Goal: Task Accomplishment & Management: Manage account settings

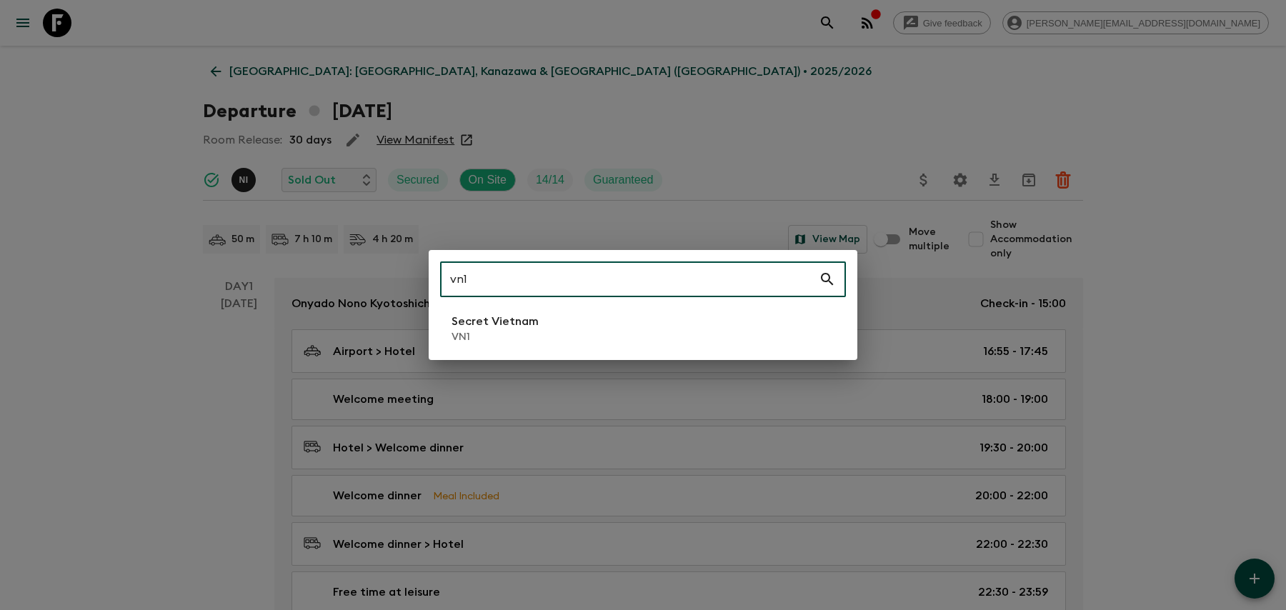
type input "vn1"
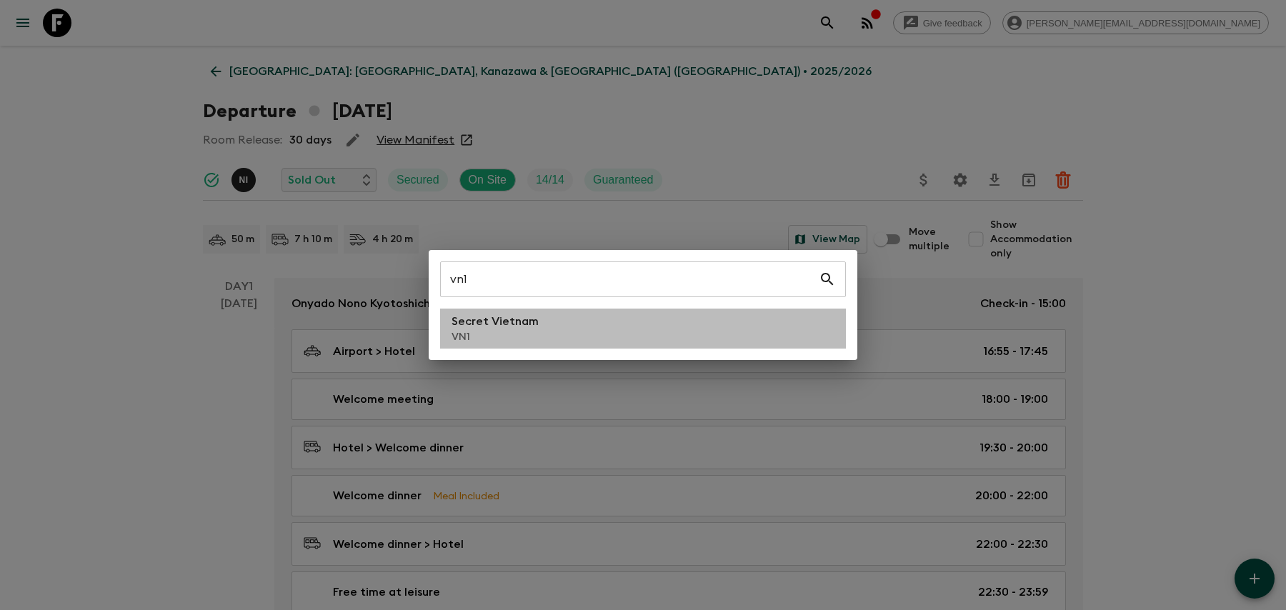
click at [605, 322] on li "Secret Vietnam VN1" at bounding box center [643, 329] width 406 height 40
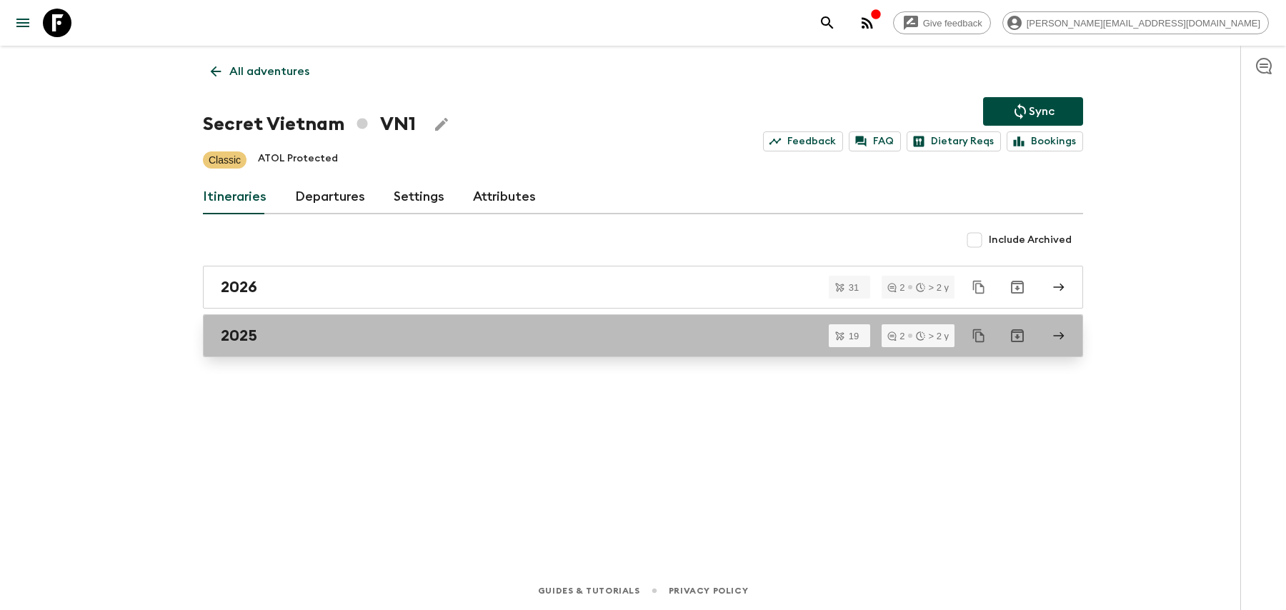
click at [594, 342] on div "2025" at bounding box center [630, 336] width 818 height 19
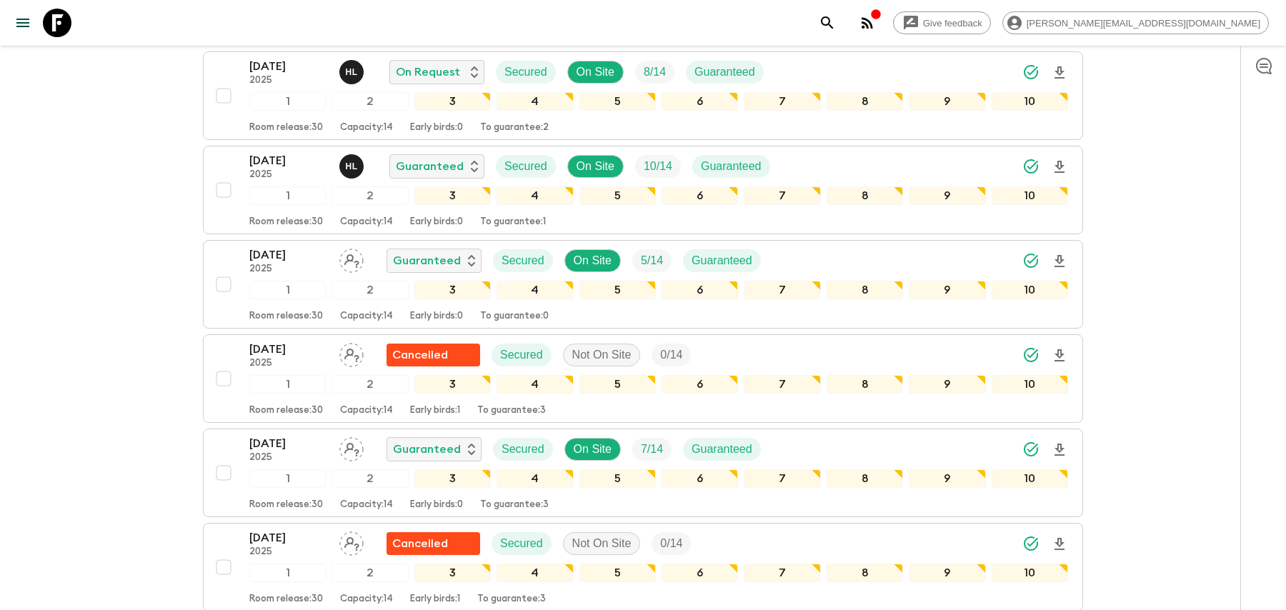
scroll to position [636, 0]
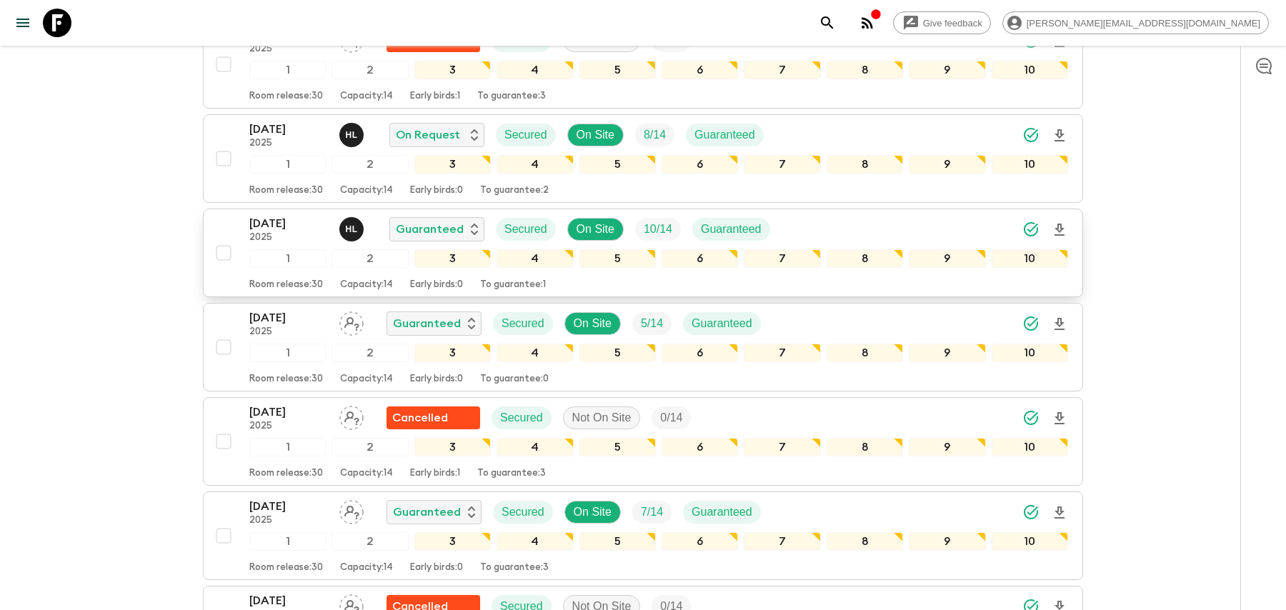
click at [939, 219] on div "[DATE] 2025 H L Guaranteed Secured On Site 10 / 14 Guaranteed" at bounding box center [658, 229] width 819 height 29
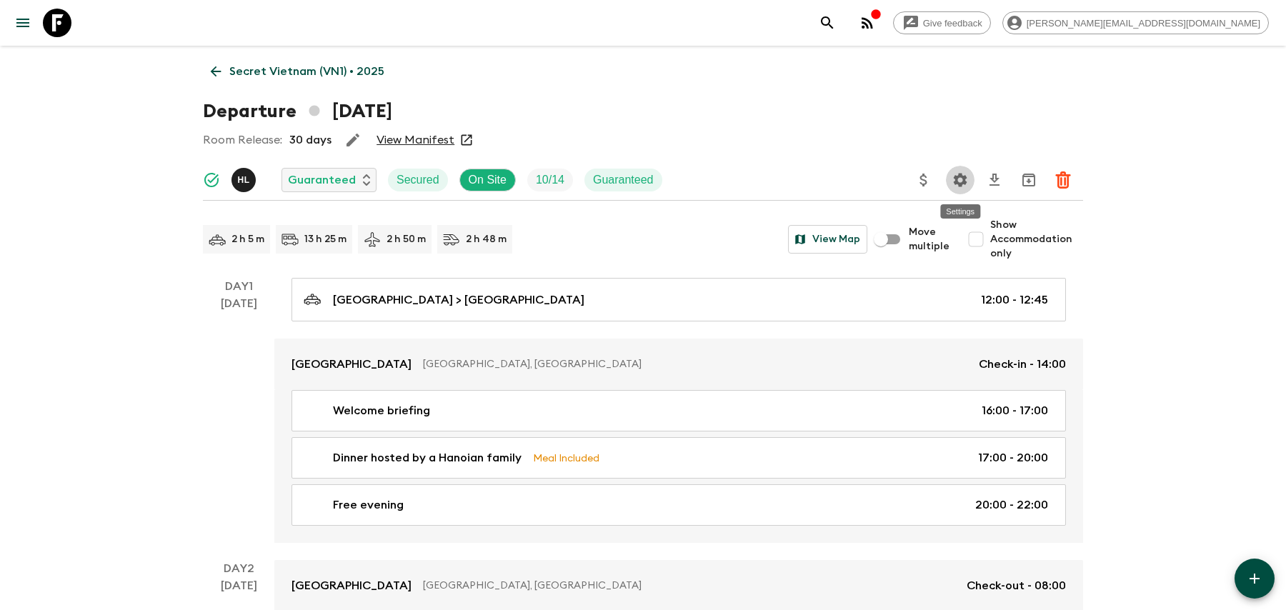
click at [970, 178] on button "Settings" at bounding box center [960, 180] width 29 height 29
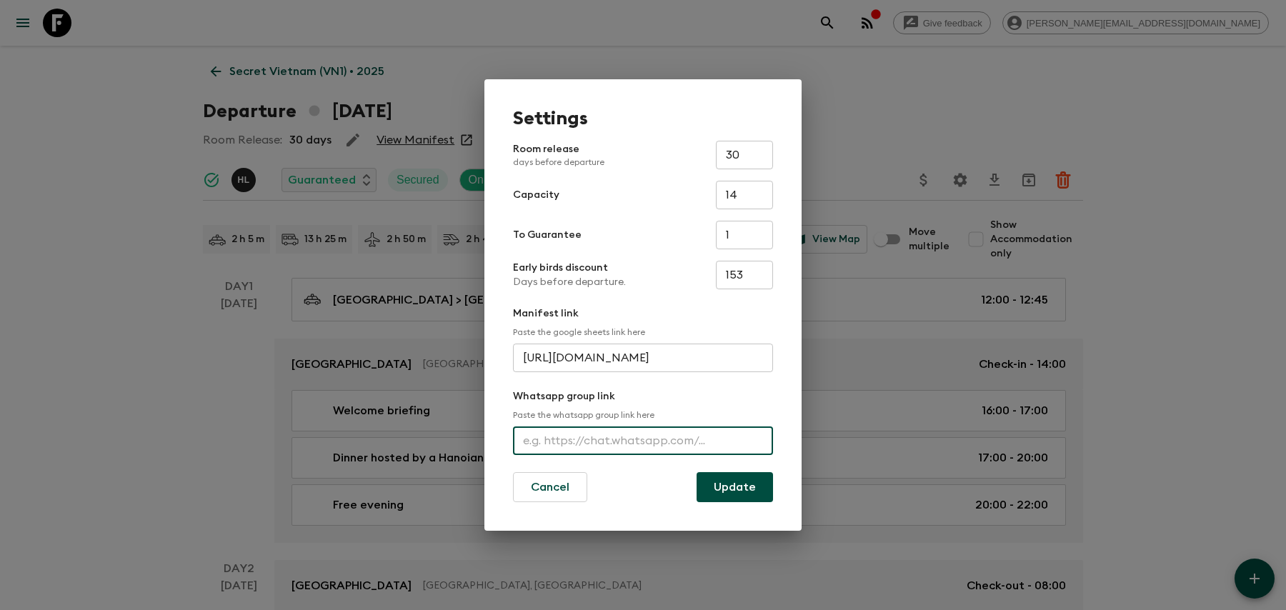
click at [715, 428] on input "text" at bounding box center [643, 441] width 260 height 29
paste input "[URL][DOMAIN_NAME]"
click at [720, 434] on input "[URL][DOMAIN_NAME]" at bounding box center [643, 441] width 260 height 29
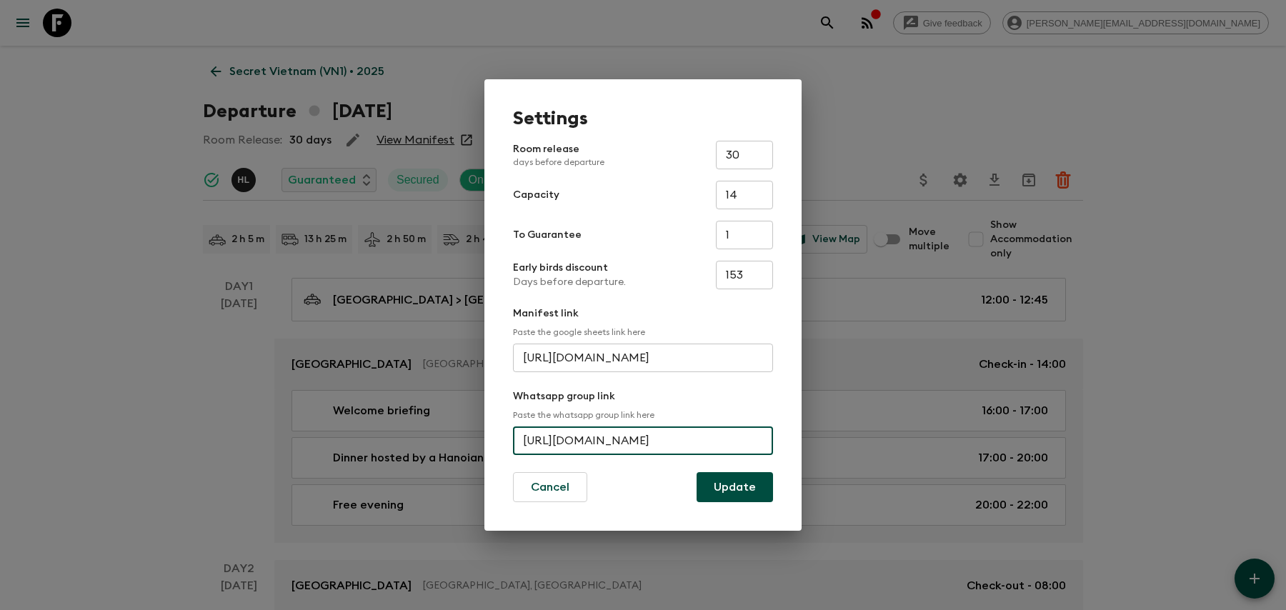
click at [720, 434] on input "[URL][DOMAIN_NAME]" at bounding box center [643, 441] width 260 height 29
type input "[URL][DOMAIN_NAME]"
click at [740, 491] on button "Update" at bounding box center [735, 487] width 76 height 30
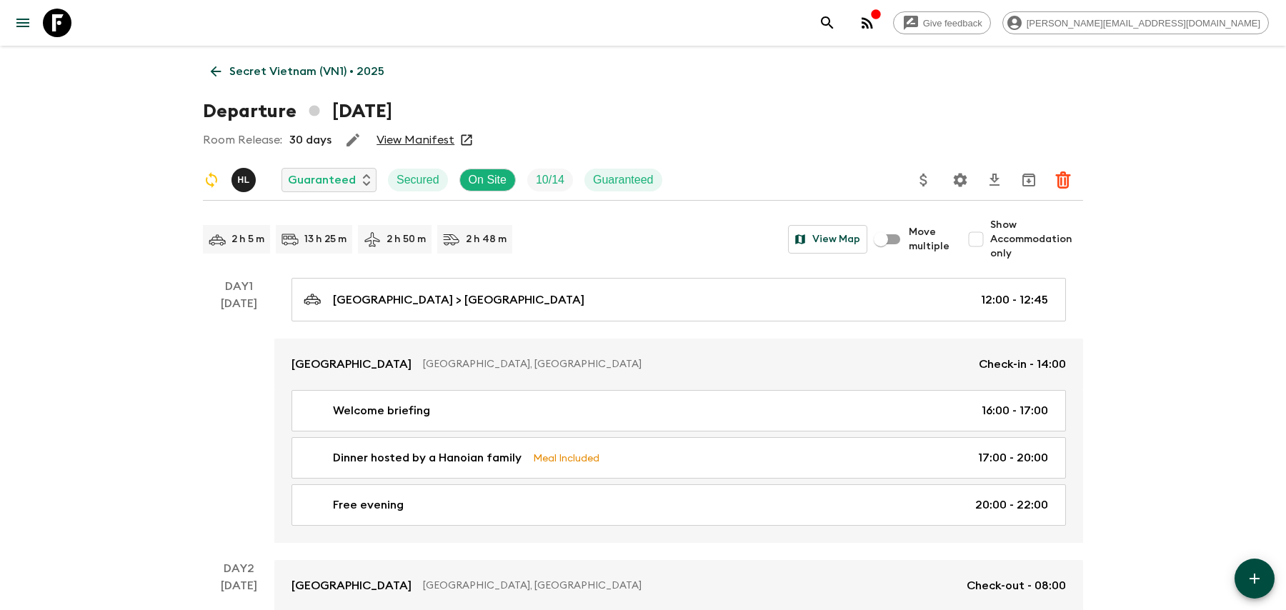
click at [836, 14] on icon "search adventures" at bounding box center [827, 22] width 17 height 17
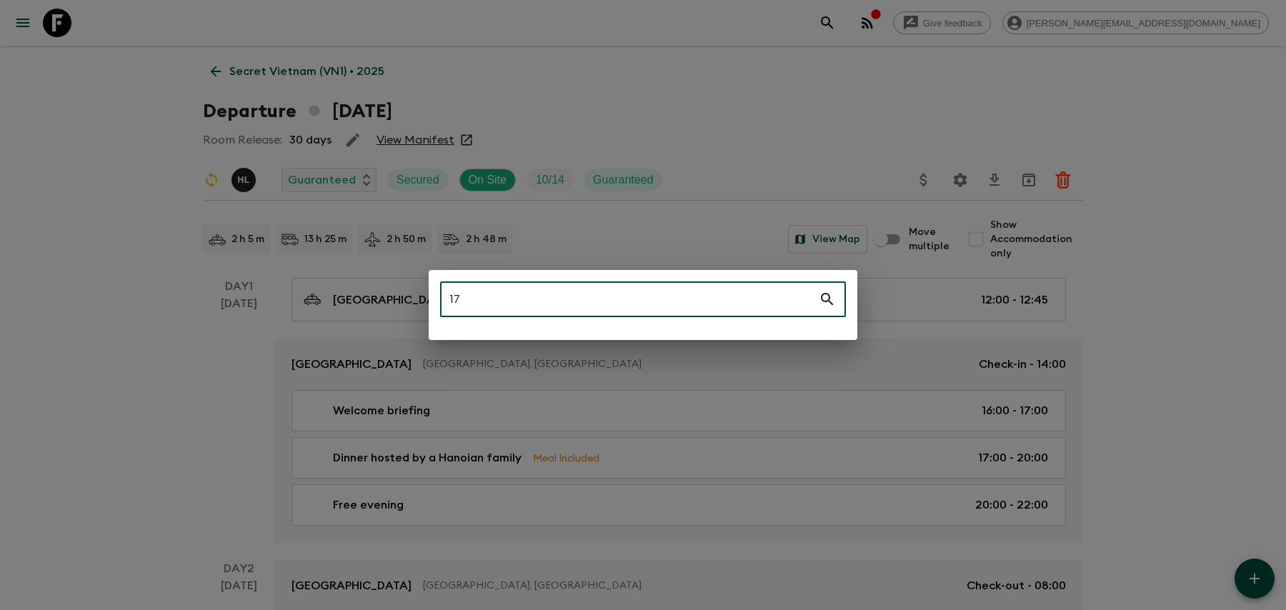
type input "1"
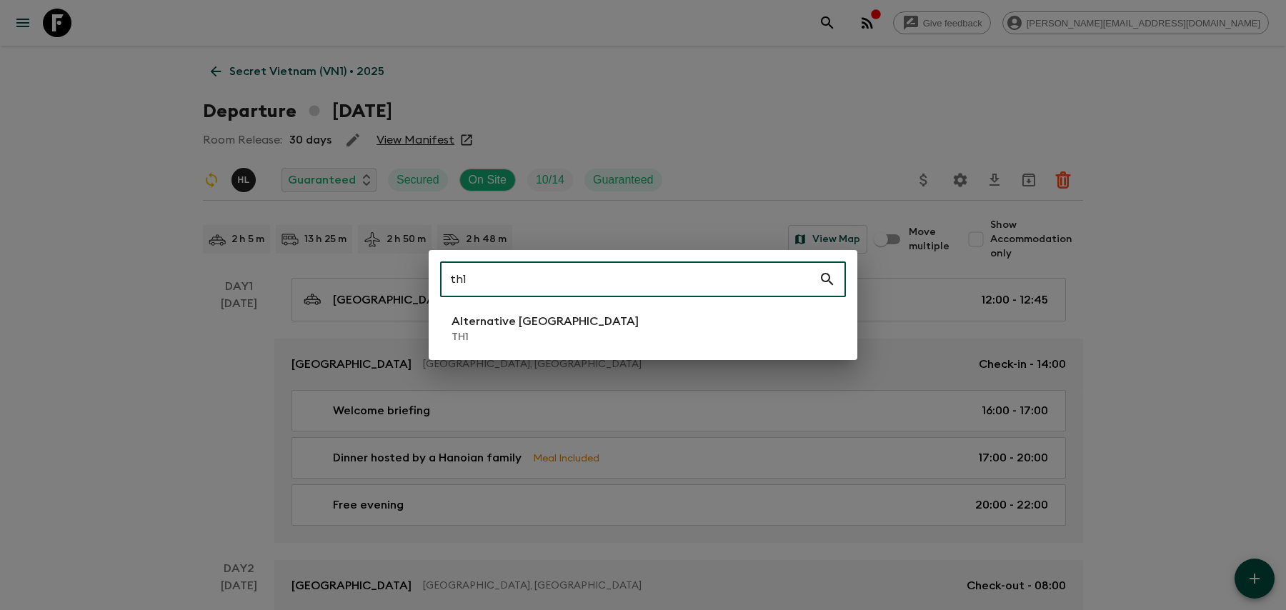
type input "th1"
click at [762, 310] on li "Alternative [GEOGRAPHIC_DATA] TH1" at bounding box center [643, 329] width 406 height 40
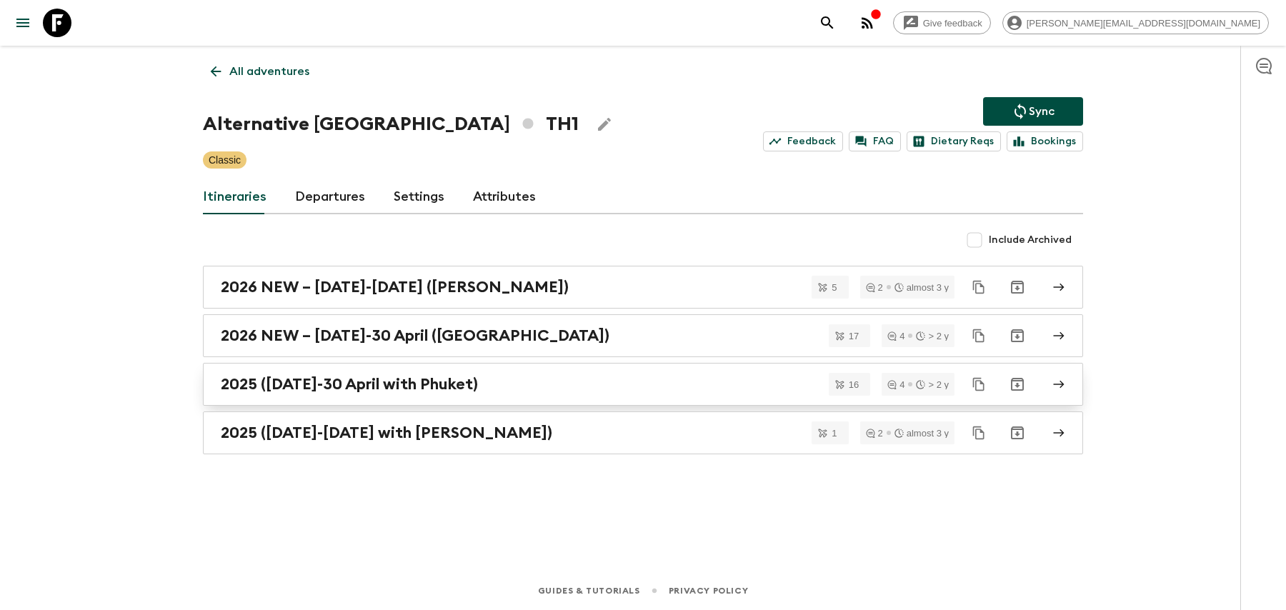
click at [554, 369] on link "2025 ([DATE]-30 April with Phuket)" at bounding box center [643, 384] width 880 height 43
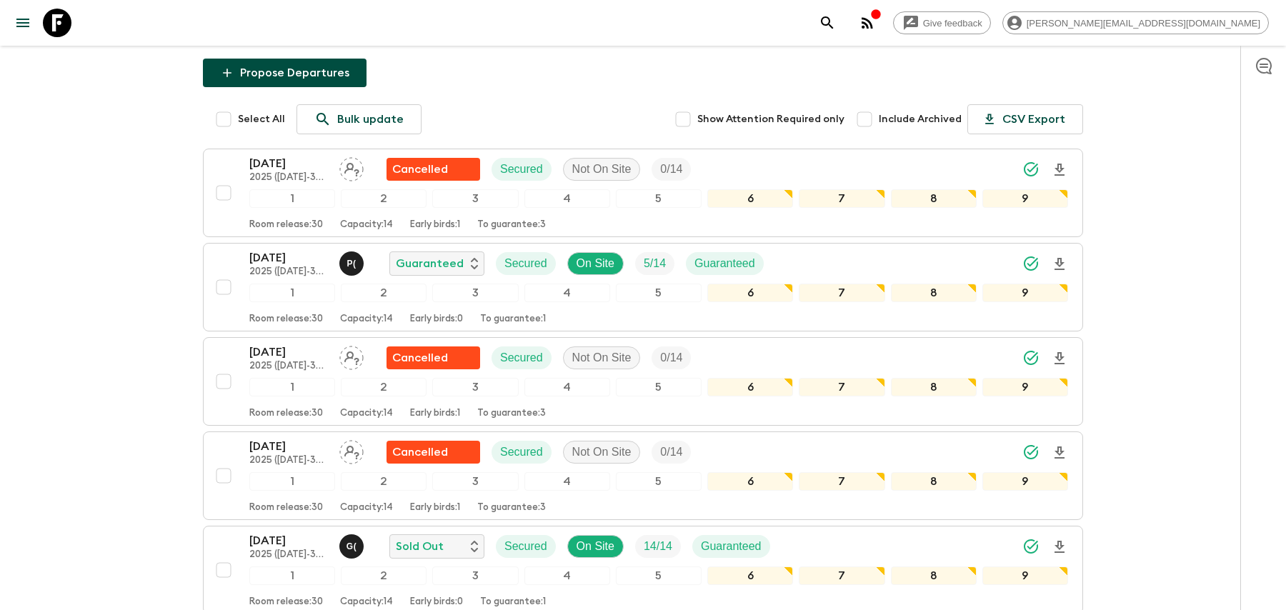
scroll to position [176, 0]
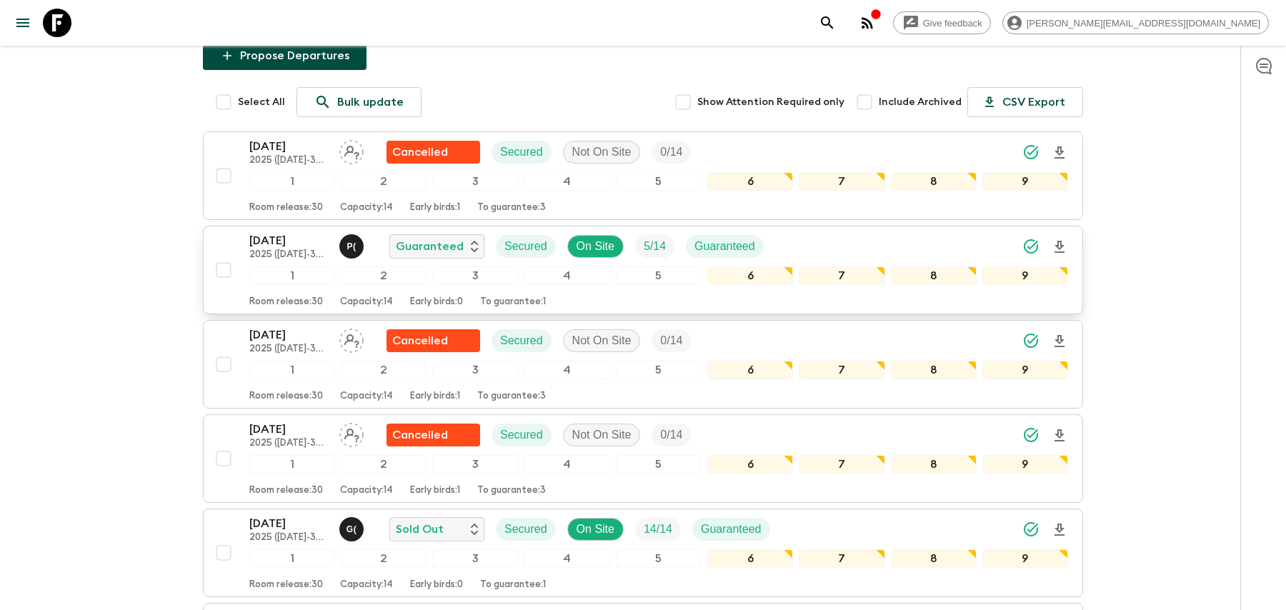
click at [792, 242] on div "[DATE] 2025 ([DATE]-30 April with Phuket) P ( Guaranteed Secured On Site 5 / 14…" at bounding box center [658, 246] width 819 height 29
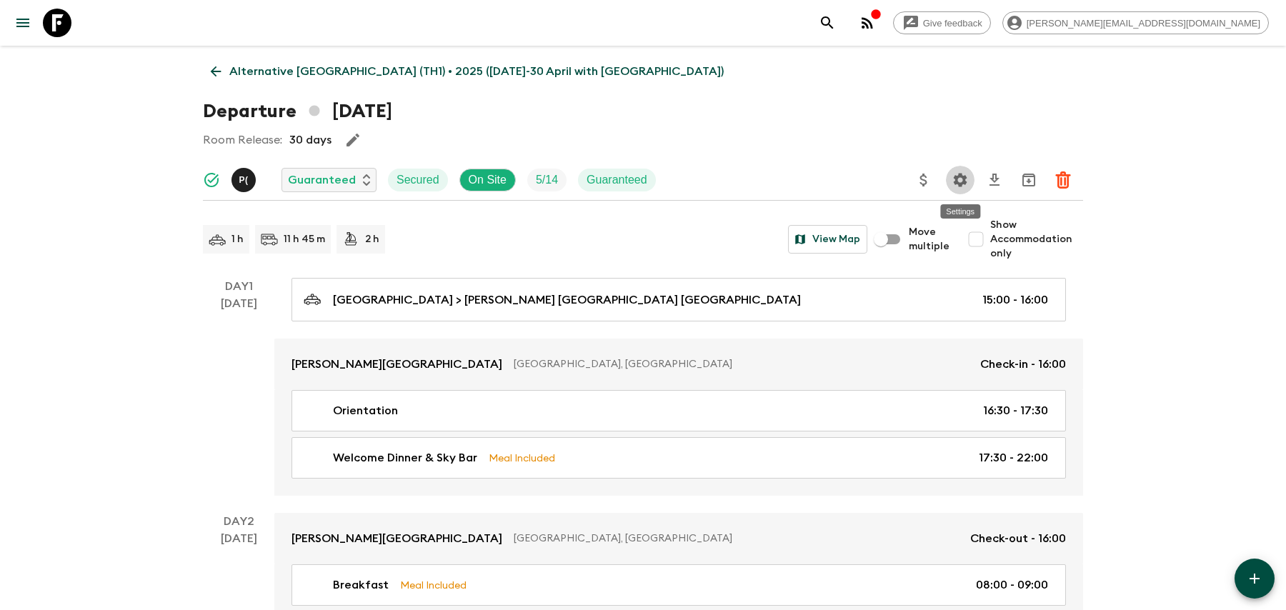
click at [958, 177] on icon "Settings" at bounding box center [961, 180] width 14 height 14
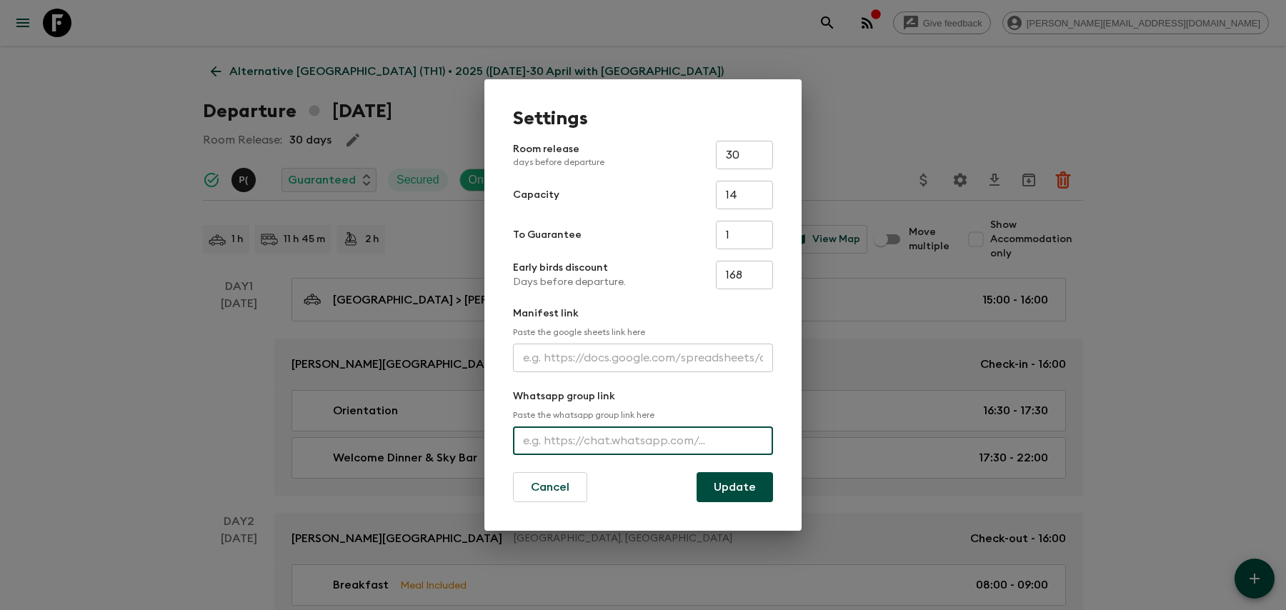
click at [693, 439] on input "text" at bounding box center [643, 441] width 260 height 29
paste input "[URL][DOMAIN_NAME]"
type input "[URL][DOMAIN_NAME]"
click at [717, 492] on button "Update" at bounding box center [735, 487] width 76 height 30
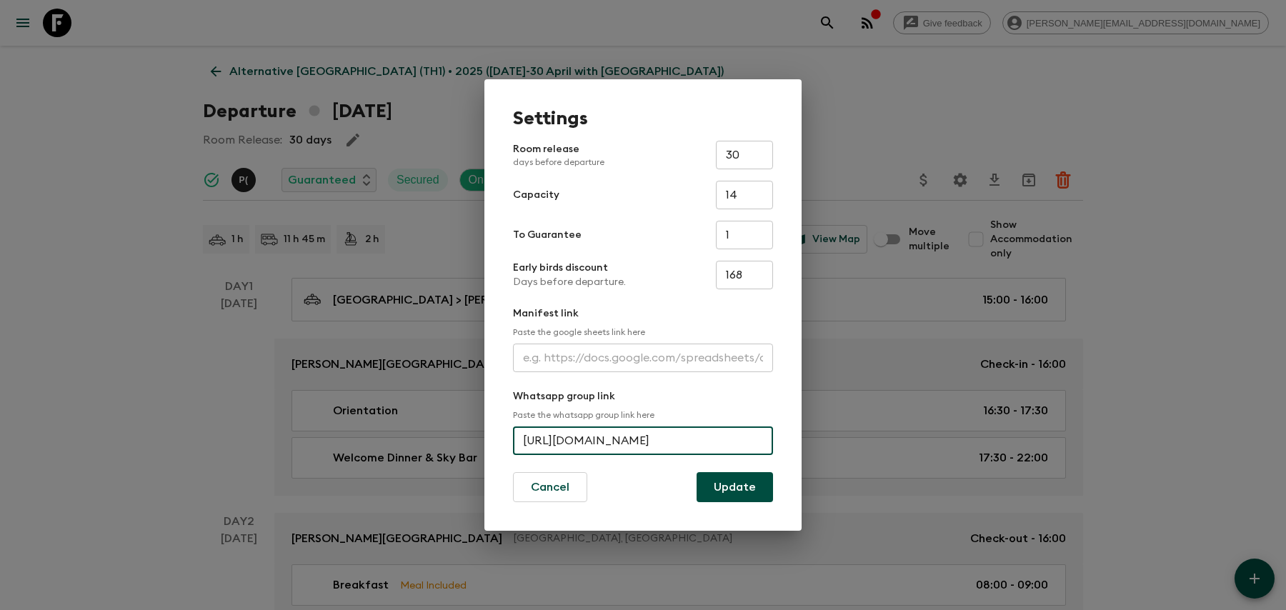
scroll to position [0, 0]
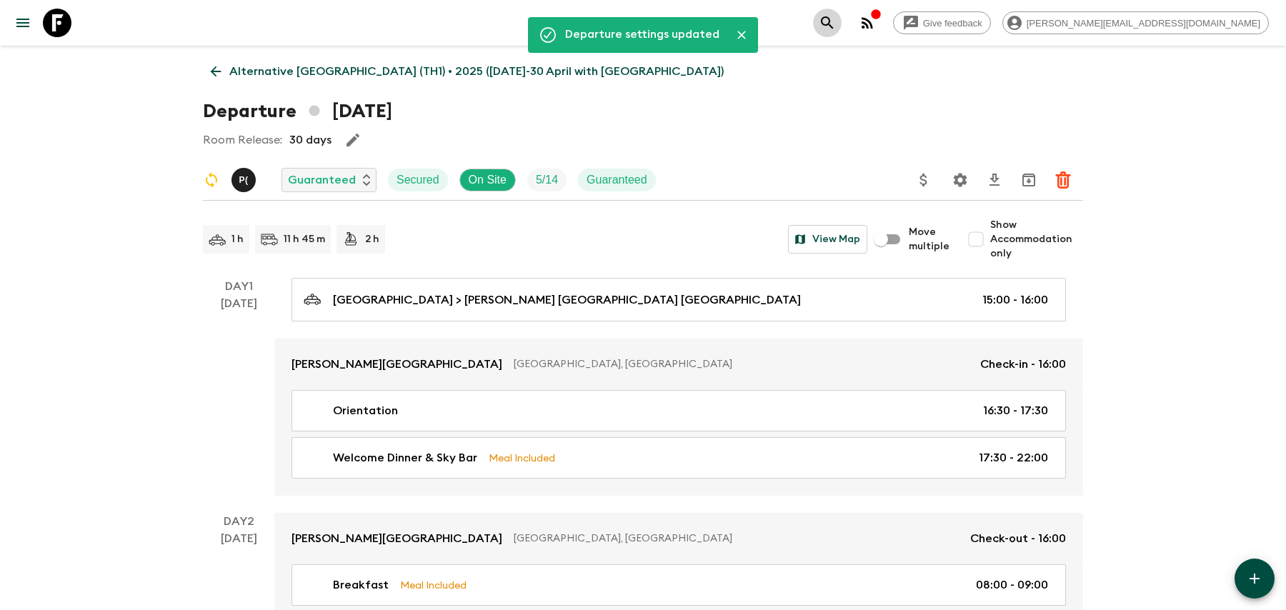
click at [836, 24] on icon "search adventures" at bounding box center [827, 22] width 17 height 17
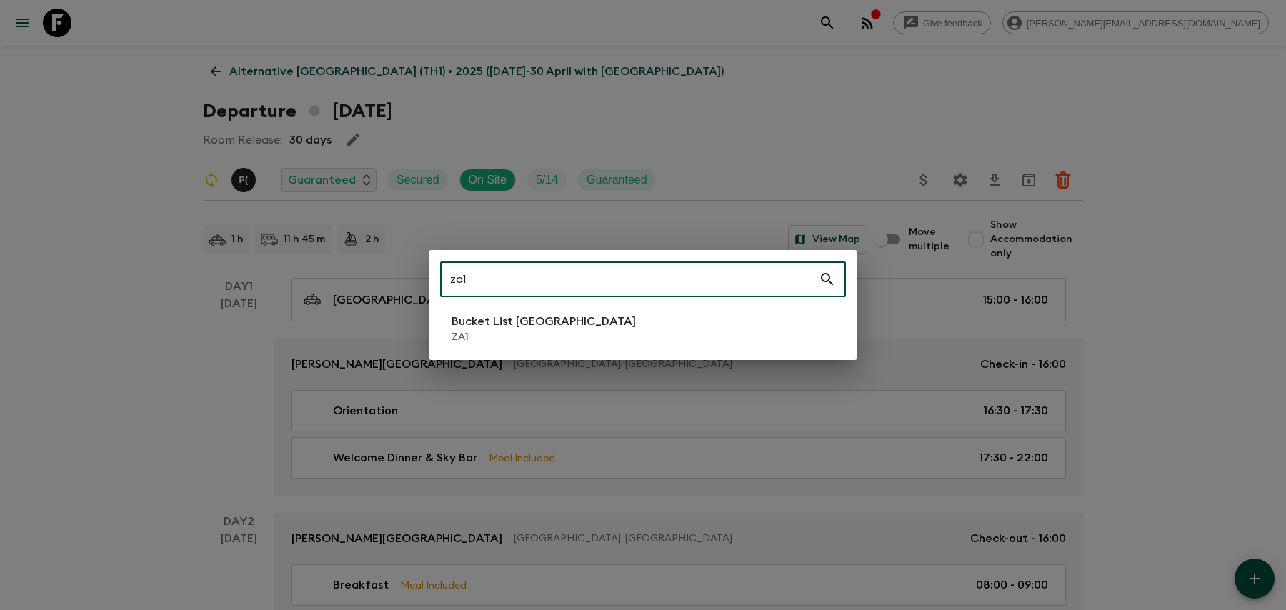
type input "za1"
click at [517, 323] on p "Bucket List [GEOGRAPHIC_DATA]" at bounding box center [544, 321] width 184 height 17
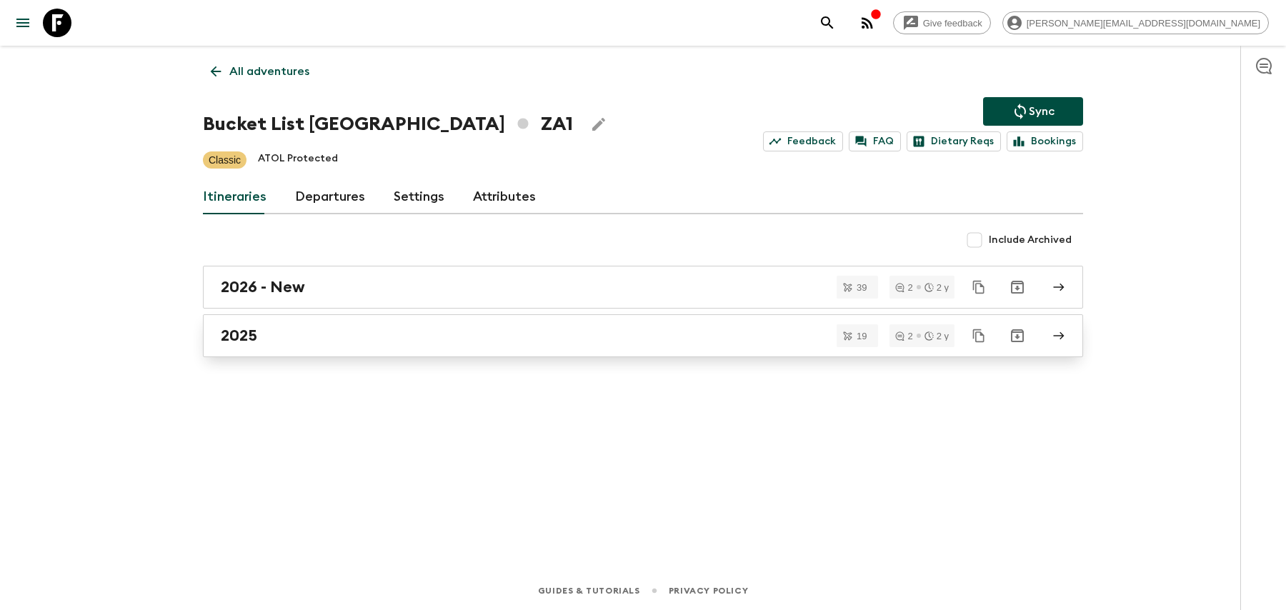
click at [463, 352] on link "2025" at bounding box center [643, 335] width 880 height 43
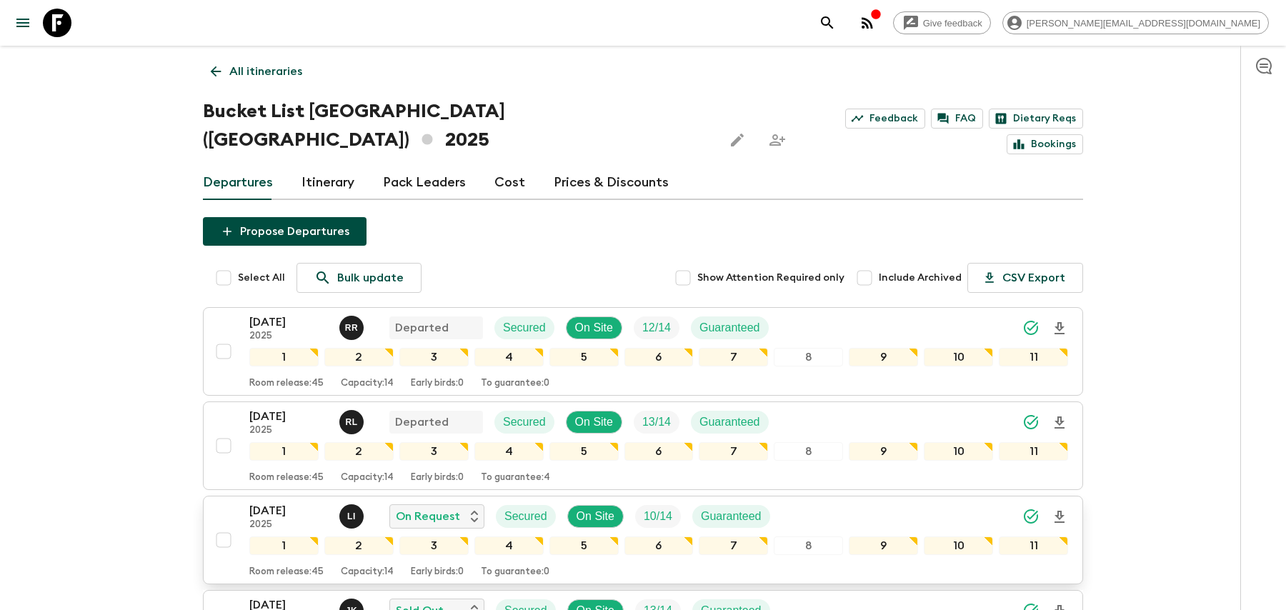
click at [892, 502] on div "[DATE] 2025 L I On Request Secured On Site 10 / 14 Guaranteed" at bounding box center [658, 516] width 819 height 29
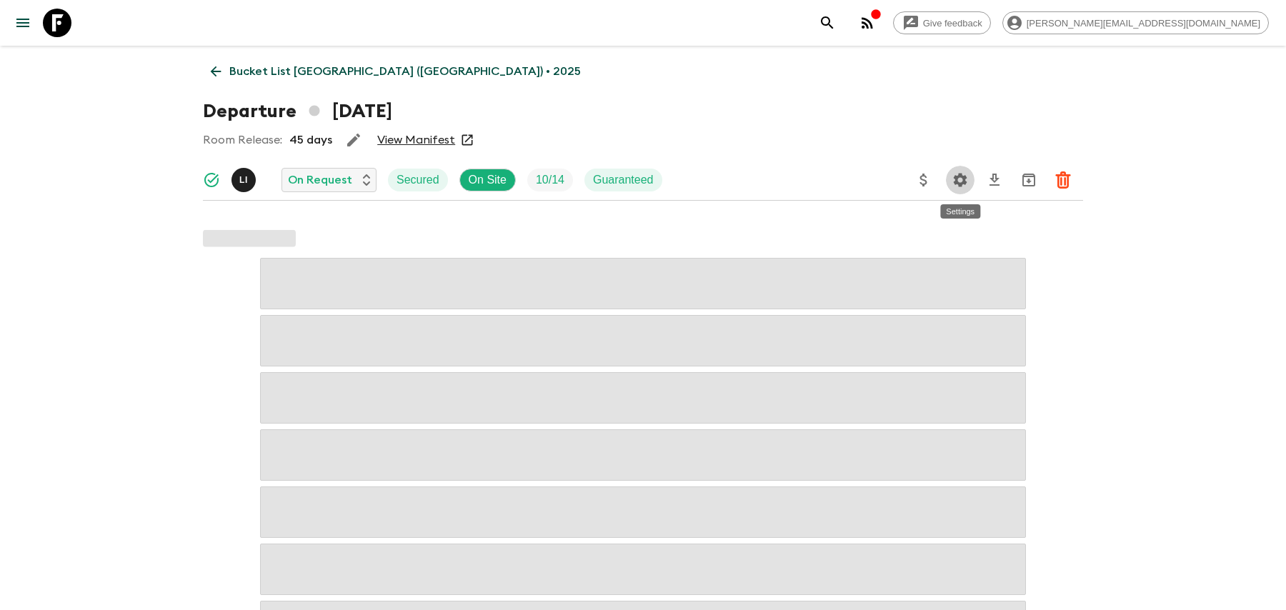
click at [963, 180] on icon "Settings" at bounding box center [961, 180] width 14 height 14
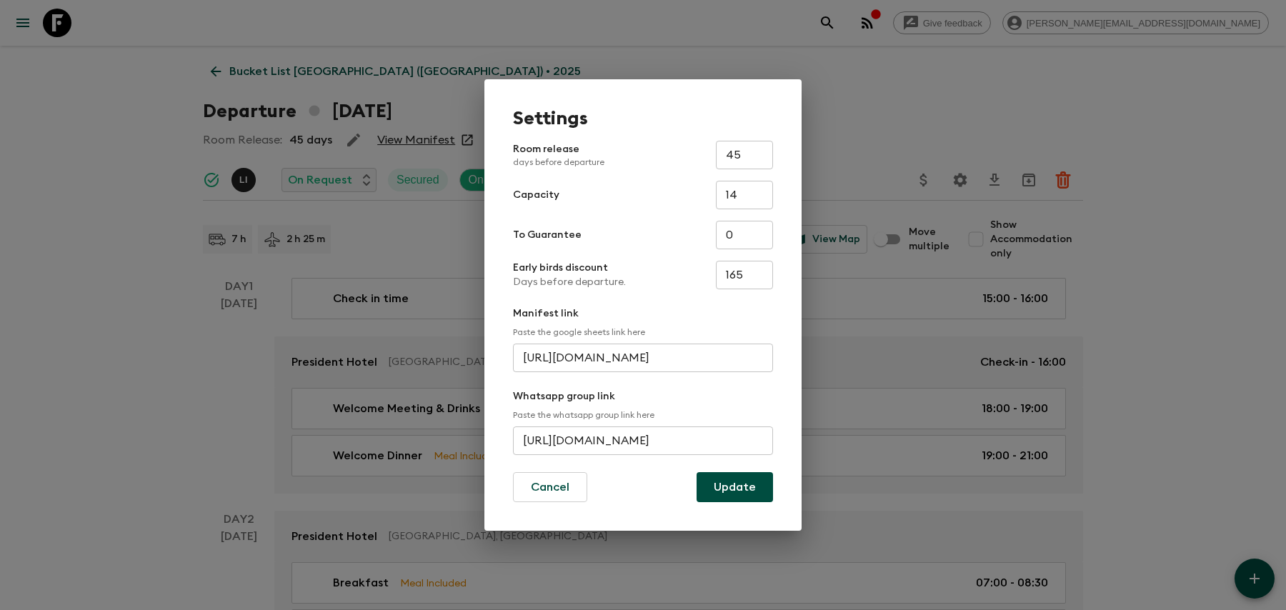
click at [584, 434] on input "[URL][DOMAIN_NAME]" at bounding box center [643, 441] width 260 height 29
click at [923, 132] on div "Settings Room release days before departure 45 ​ Capacity 14 ​ To Guarantee 0 ​…" at bounding box center [643, 305] width 1286 height 610
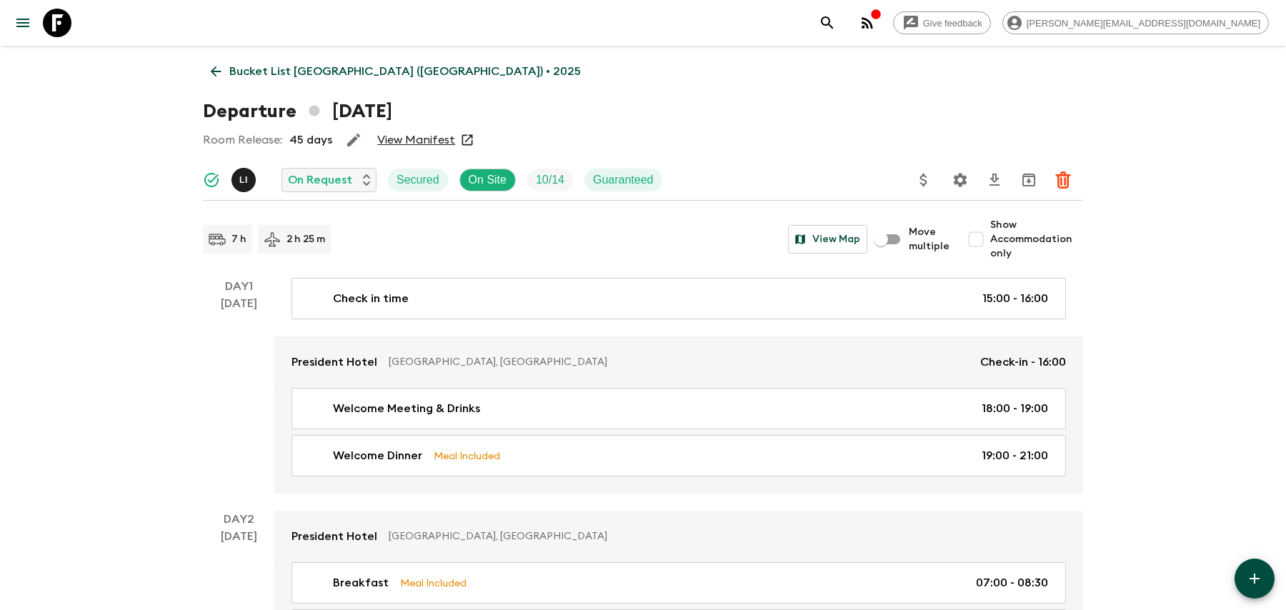
click at [836, 20] on icon "search adventures" at bounding box center [827, 22] width 17 height 17
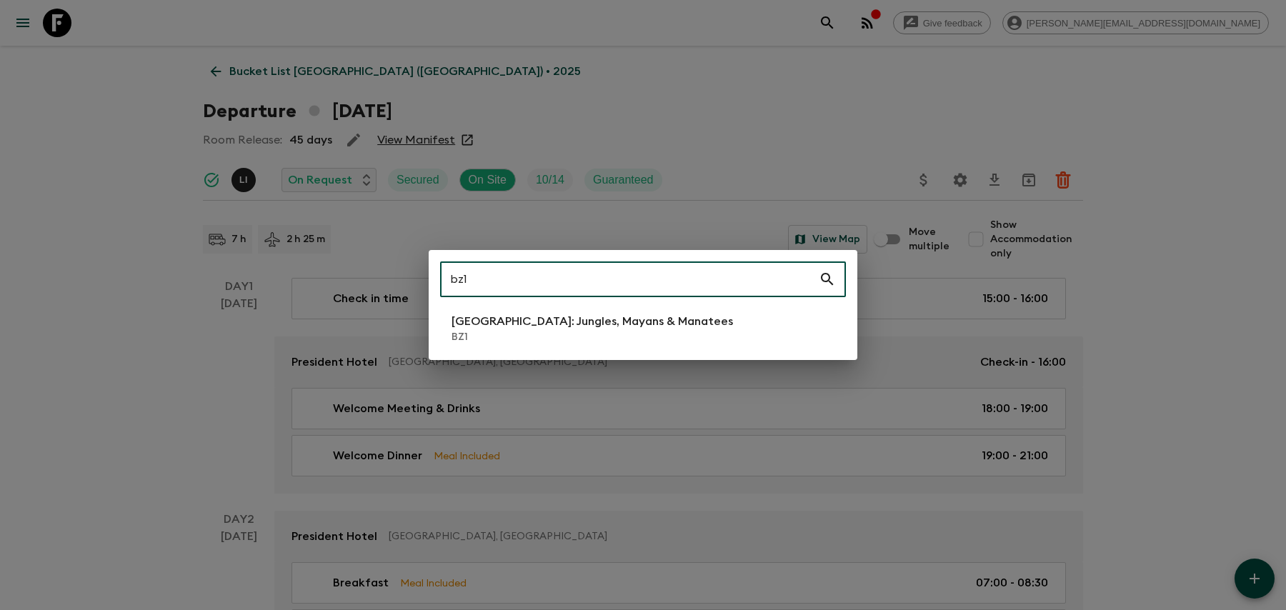
type input "bz1"
click at [672, 329] on li "[GEOGRAPHIC_DATA]: Jungles, Mayans & Manatees BZ1" at bounding box center [643, 329] width 406 height 40
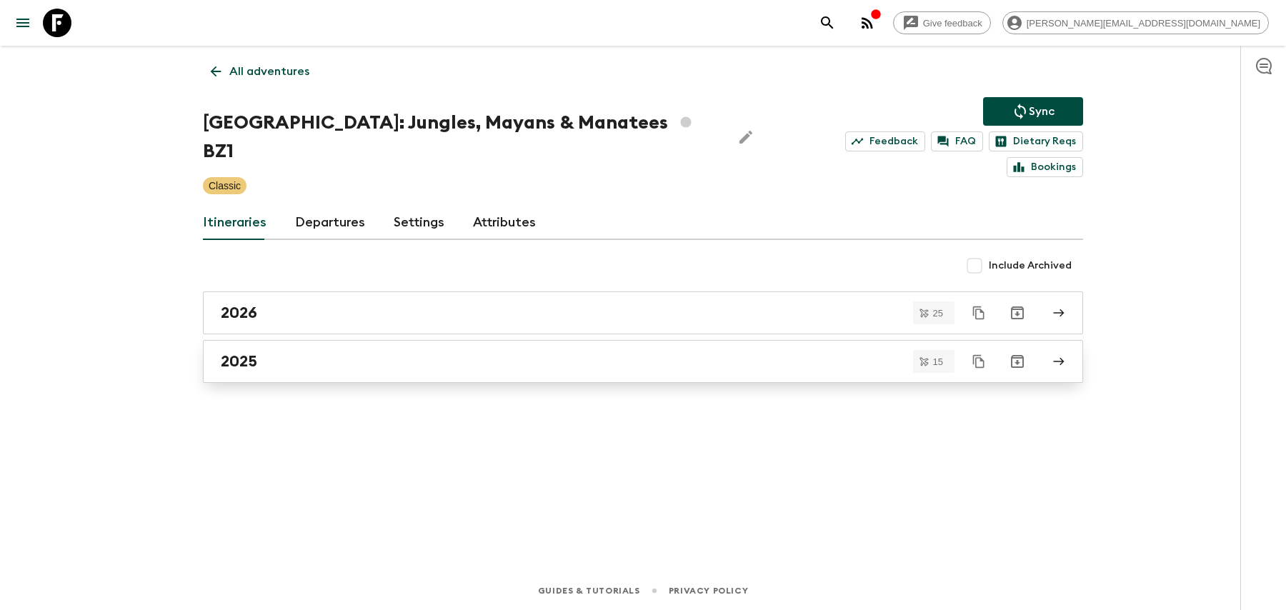
click at [725, 352] on div "2025" at bounding box center [630, 361] width 818 height 19
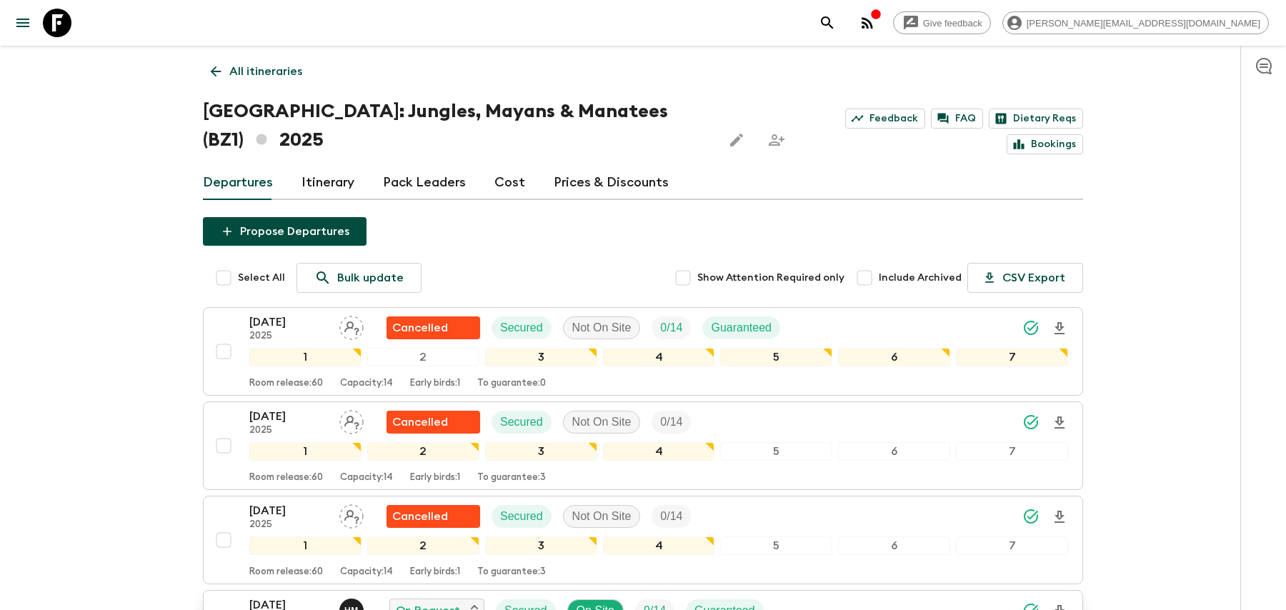
click at [885, 597] on div "[DATE] 2025 H M On Request Secured On Site 9 / 14 Guaranteed" at bounding box center [658, 611] width 819 height 29
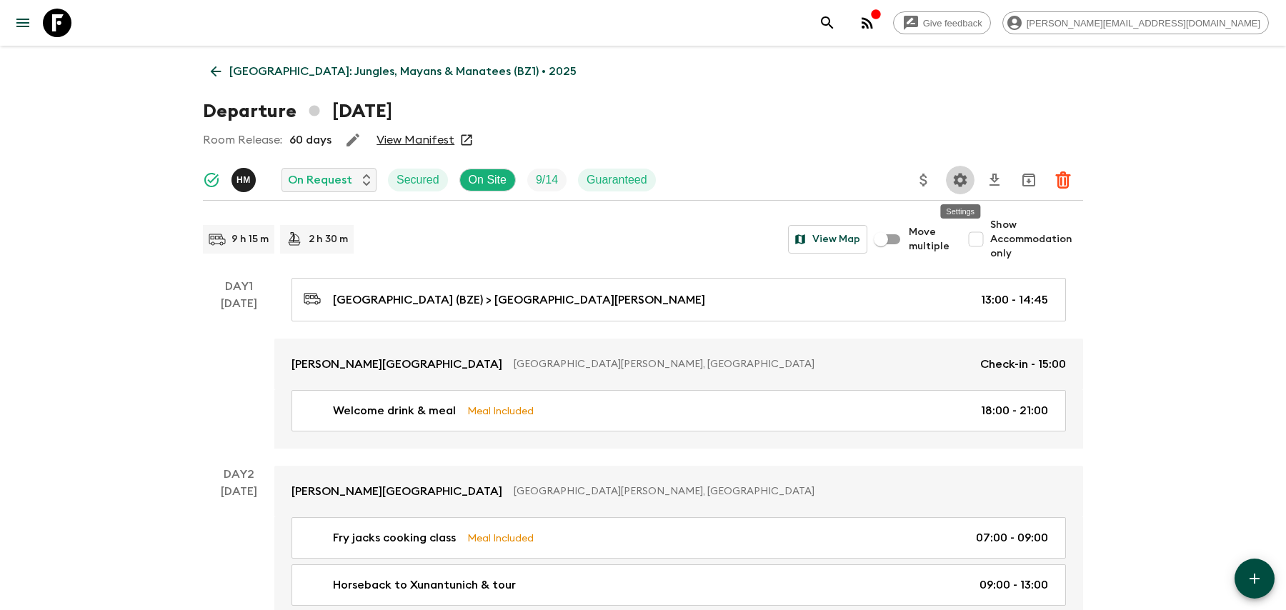
click at [957, 186] on icon "Settings" at bounding box center [960, 180] width 17 height 17
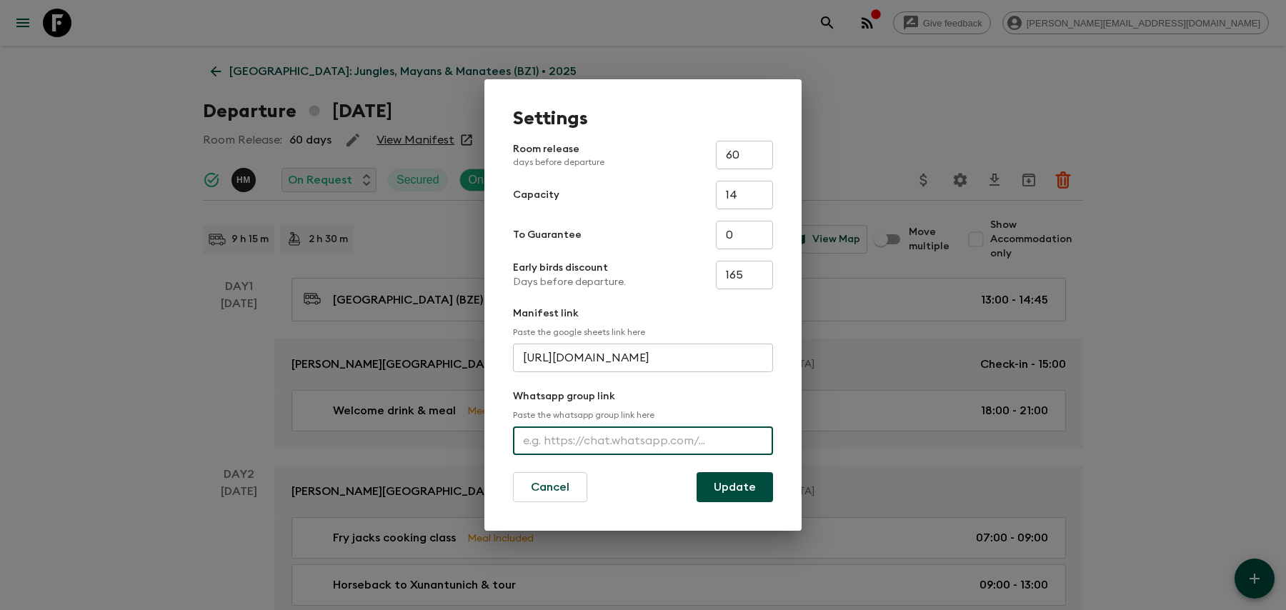
click at [661, 439] on input "text" at bounding box center [643, 441] width 260 height 29
paste input "[URL][DOMAIN_NAME]"
type input "[URL][DOMAIN_NAME]"
click at [729, 490] on button "Update" at bounding box center [735, 487] width 76 height 30
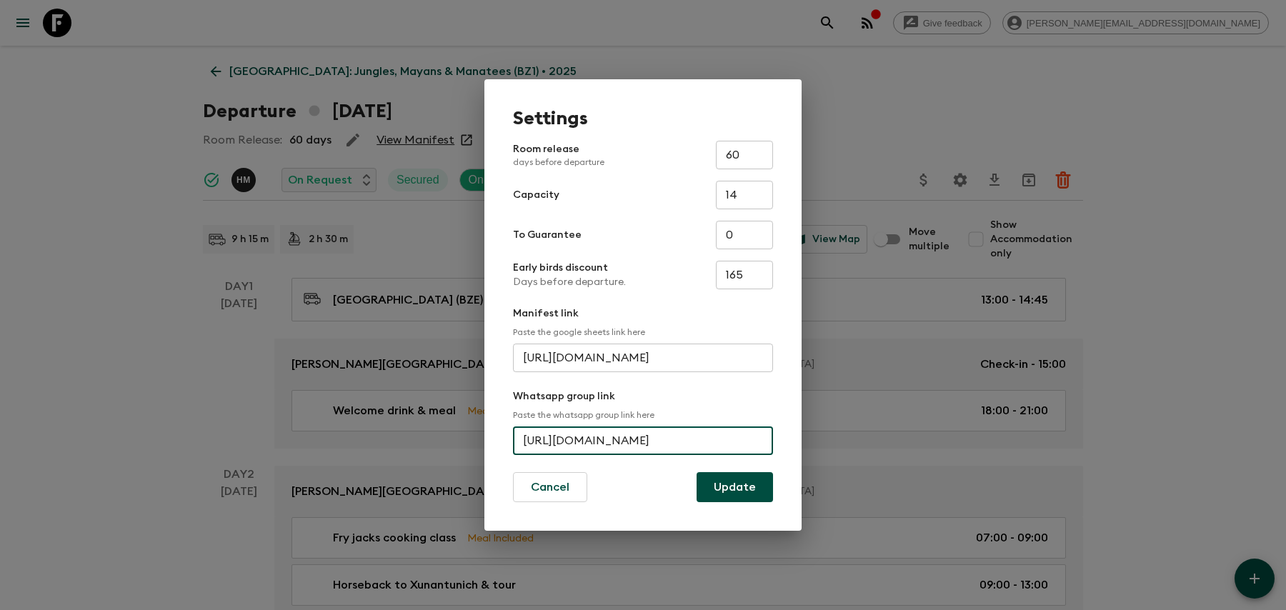
scroll to position [0, 0]
